Goal: Information Seeking & Learning: Learn about a topic

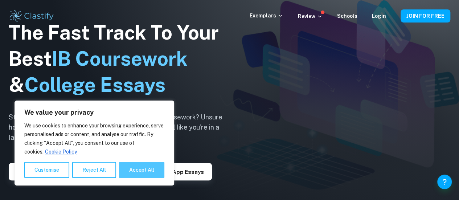
click at [136, 172] on button "Accept All" at bounding box center [141, 170] width 45 height 16
checkbox input "true"
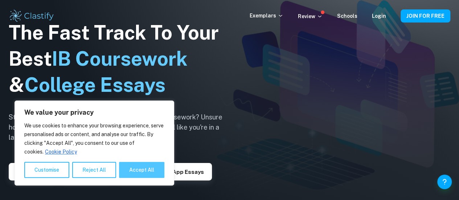
checkbox input "true"
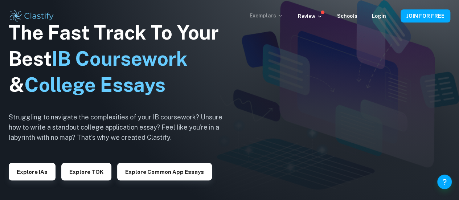
click at [277, 17] on p "Exemplars" at bounding box center [267, 16] width 34 height 8
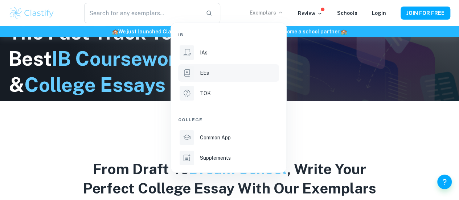
scroll to position [100, 0]
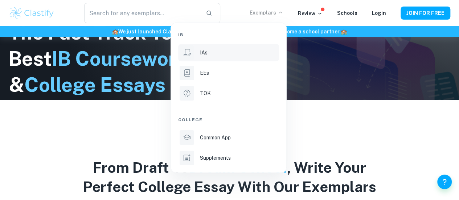
click at [211, 55] on div "IAs" at bounding box center [239, 53] width 78 height 8
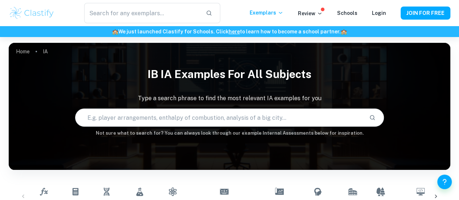
click at [258, 121] on input "text" at bounding box center [219, 117] width 288 height 20
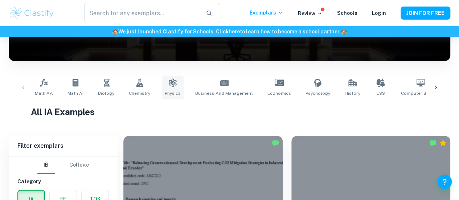
click at [169, 86] on icon at bounding box center [173, 82] width 8 height 9
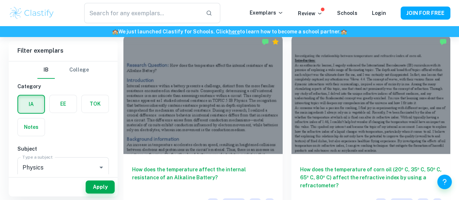
scroll to position [1567, 0]
